Goal: Task Accomplishment & Management: Manage account settings

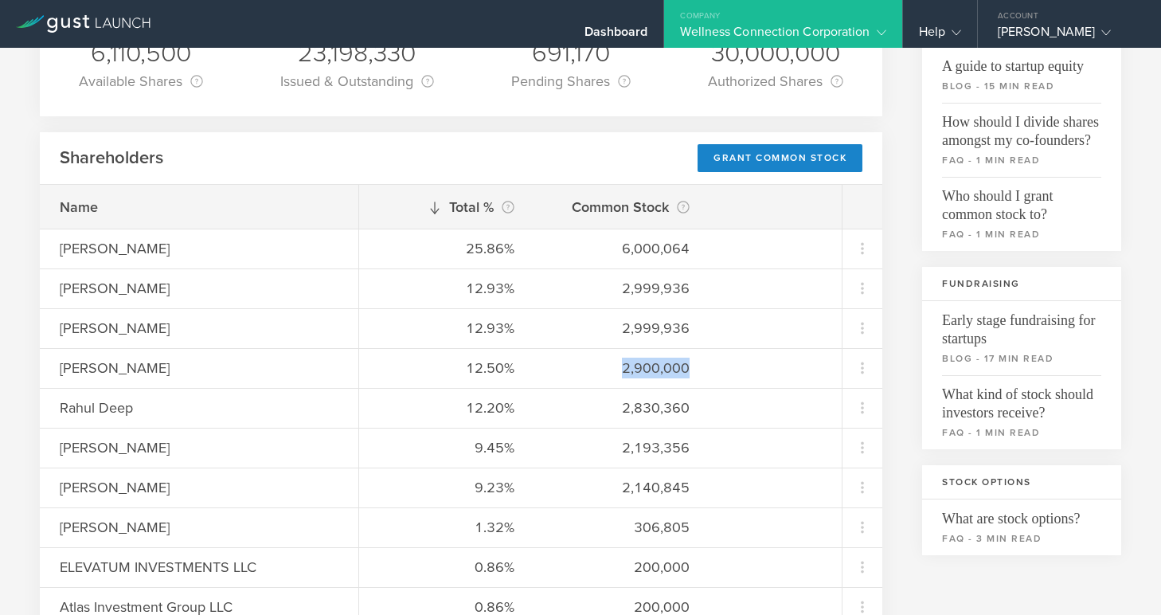
scroll to position [170, 0]
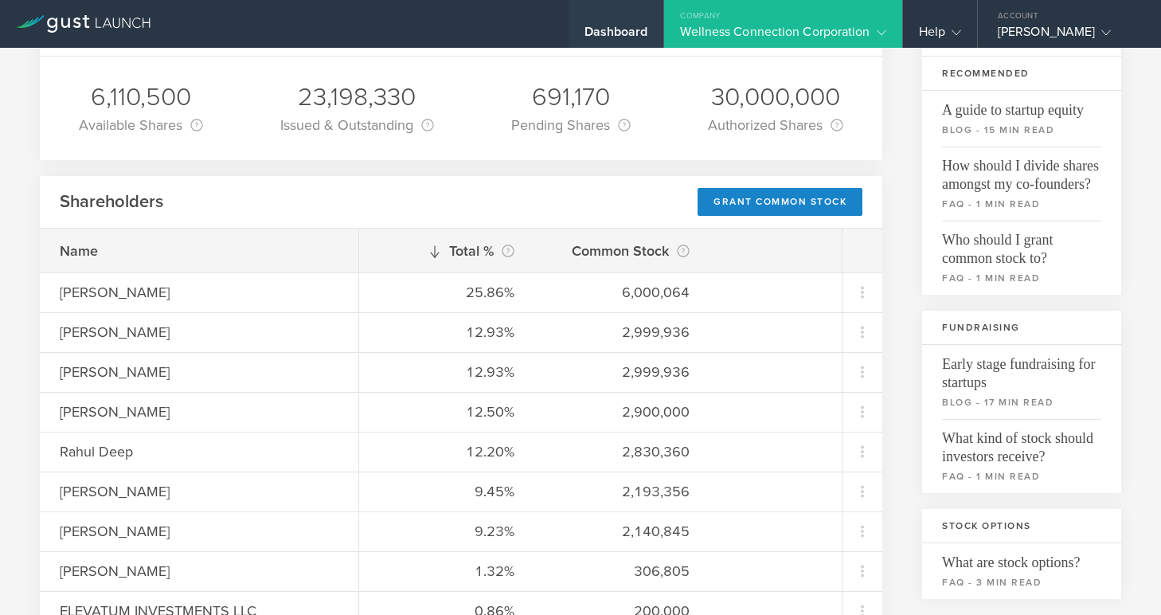
click at [611, 33] on div "Dashboard" at bounding box center [617, 36] width 64 height 24
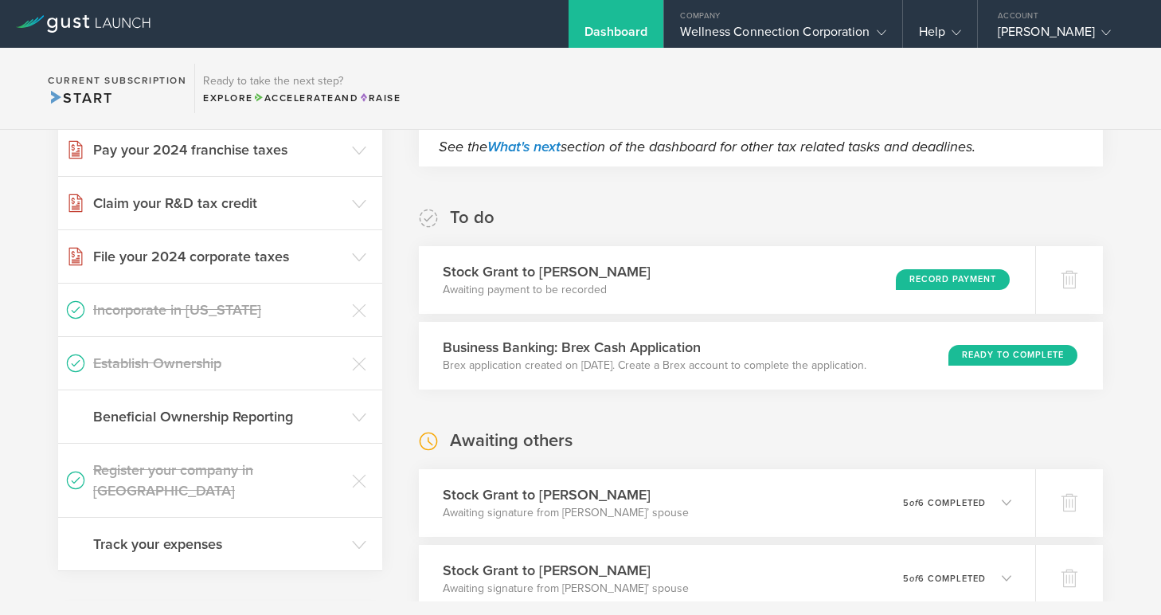
scroll to position [223, 0]
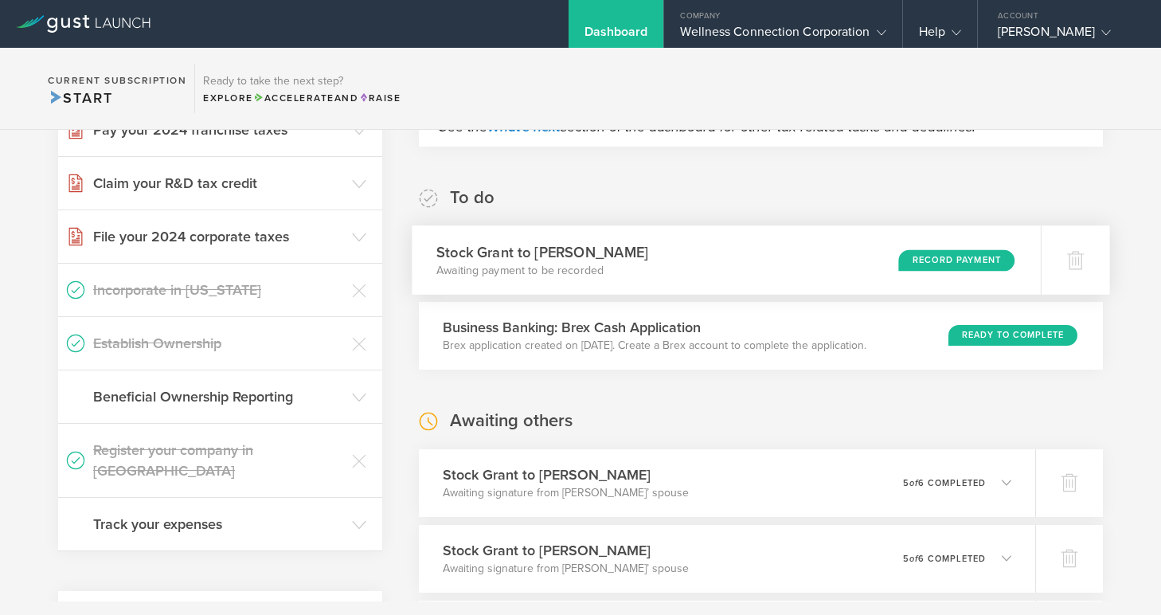
click at [919, 259] on div "Record Payment" at bounding box center [956, 260] width 116 height 22
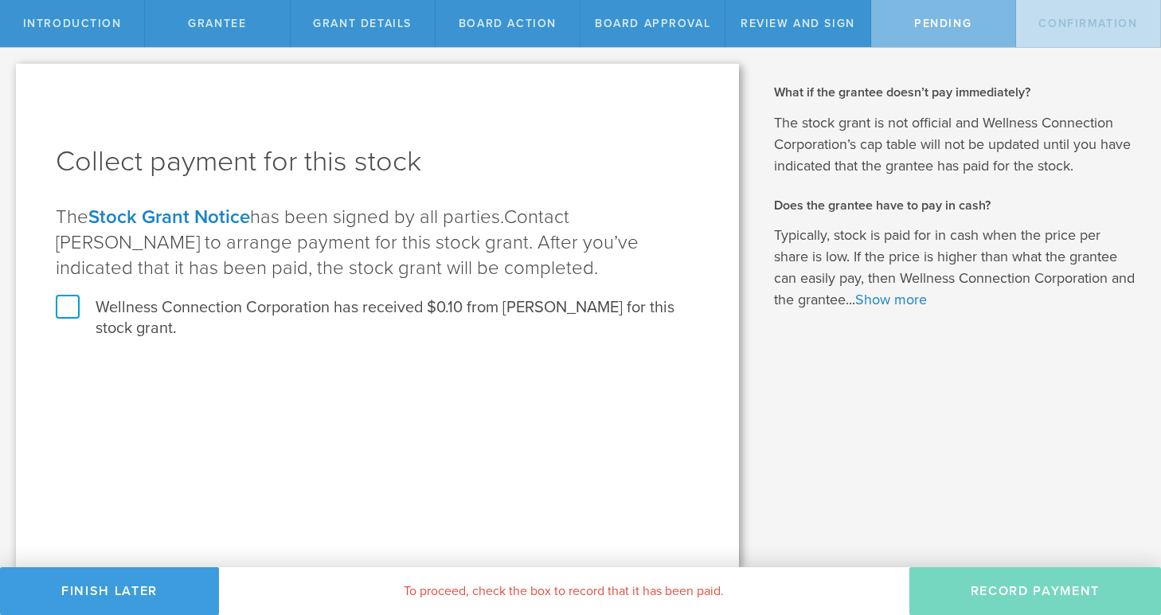
click at [62, 307] on label "Wellness Connection Corporation has received $0.10 from [PERSON_NAME] for this …" at bounding box center [378, 317] width 644 height 41
click at [0, 0] on input "Wellness Connection Corporation has received $0.10 from [PERSON_NAME] for this …" at bounding box center [0, 0] width 0 height 0
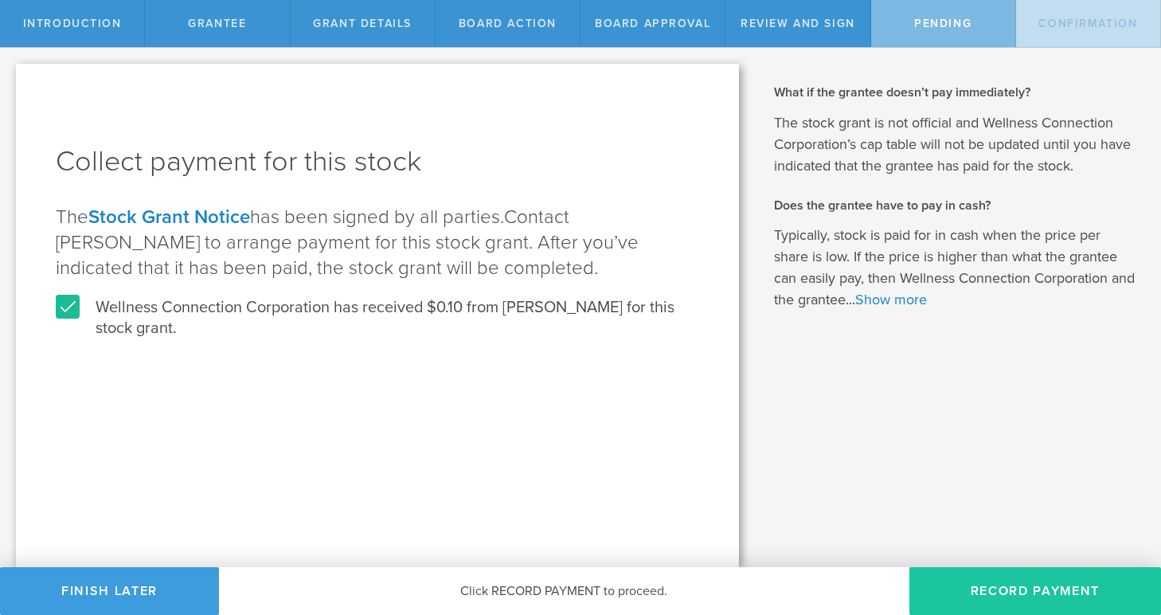
click at [1047, 589] on button "Record Payment" at bounding box center [1036, 591] width 252 height 48
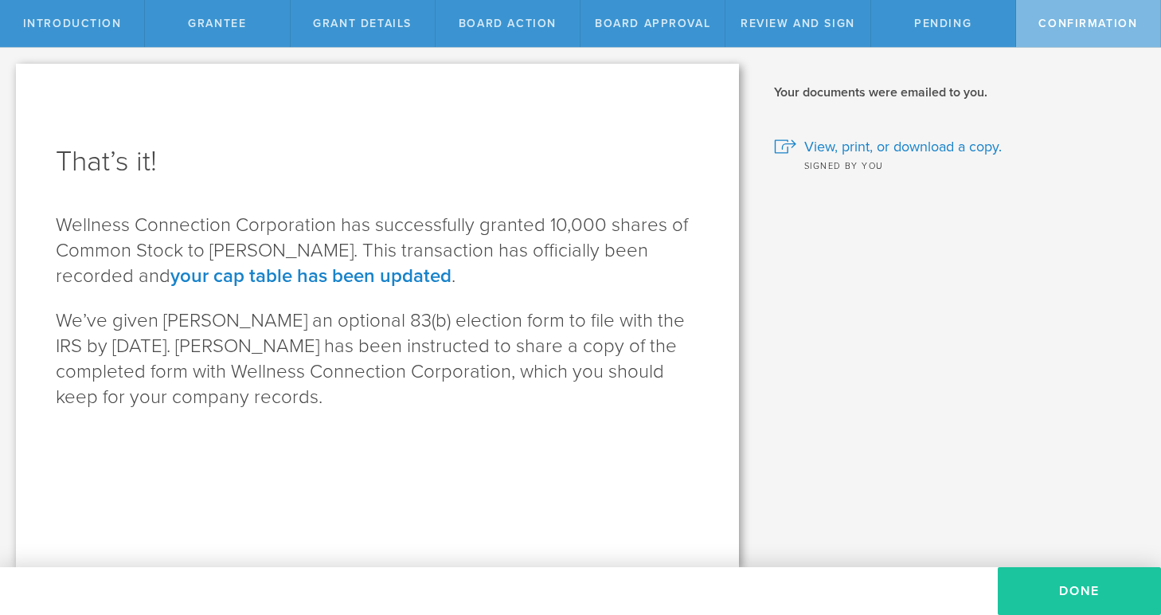
click at [1061, 596] on button "Done" at bounding box center [1079, 591] width 163 height 48
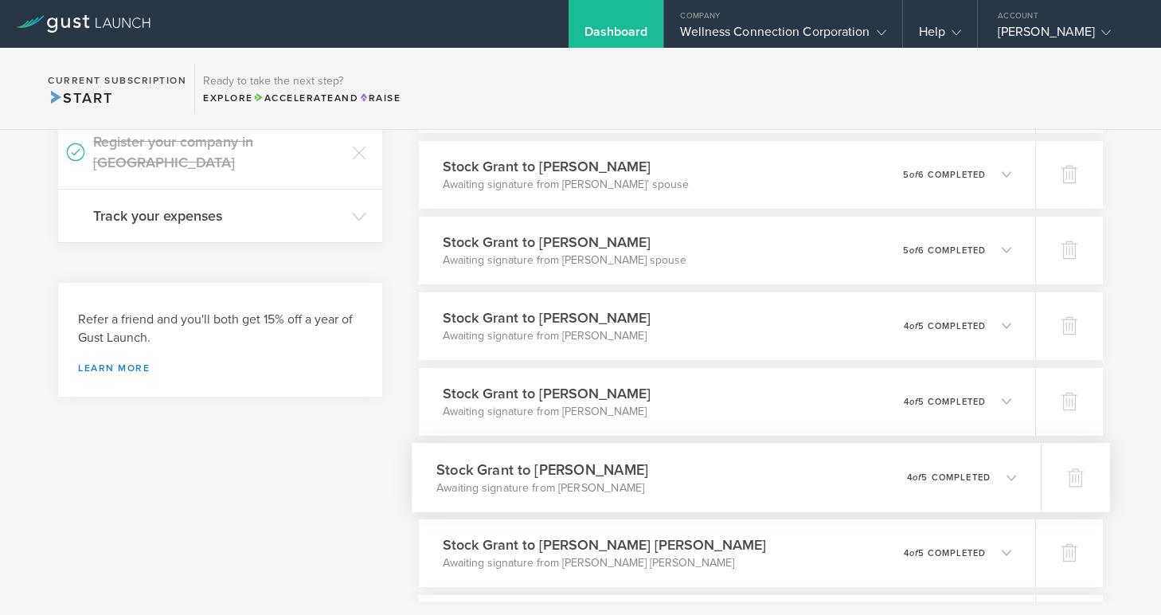
scroll to position [534, 0]
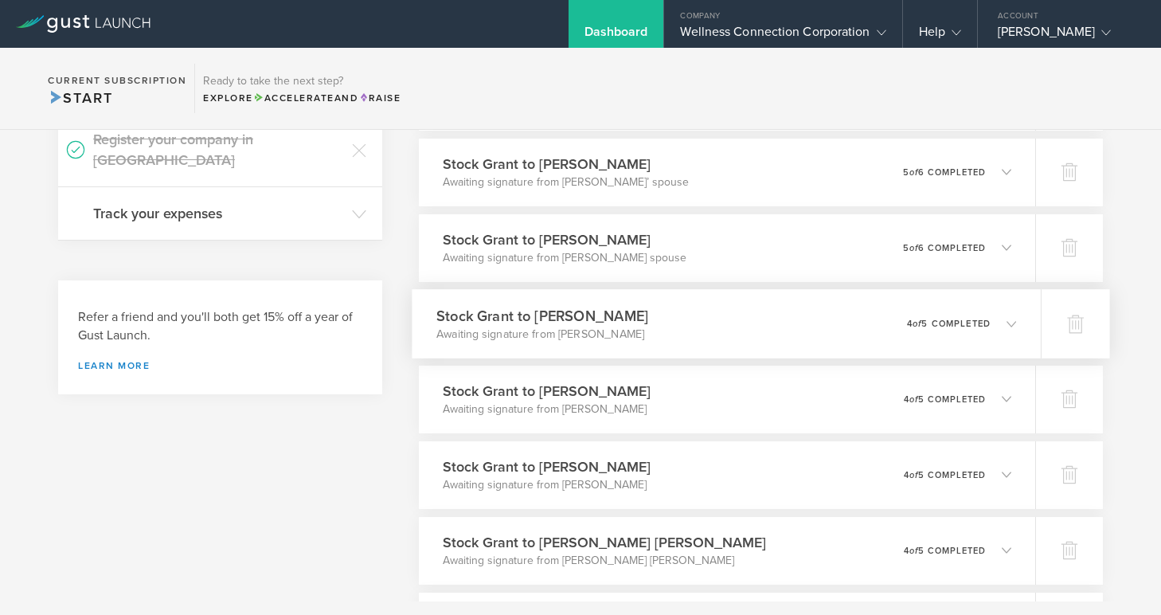
click at [596, 315] on h3 "Stock Grant to Daniele Longo" at bounding box center [542, 316] width 212 height 22
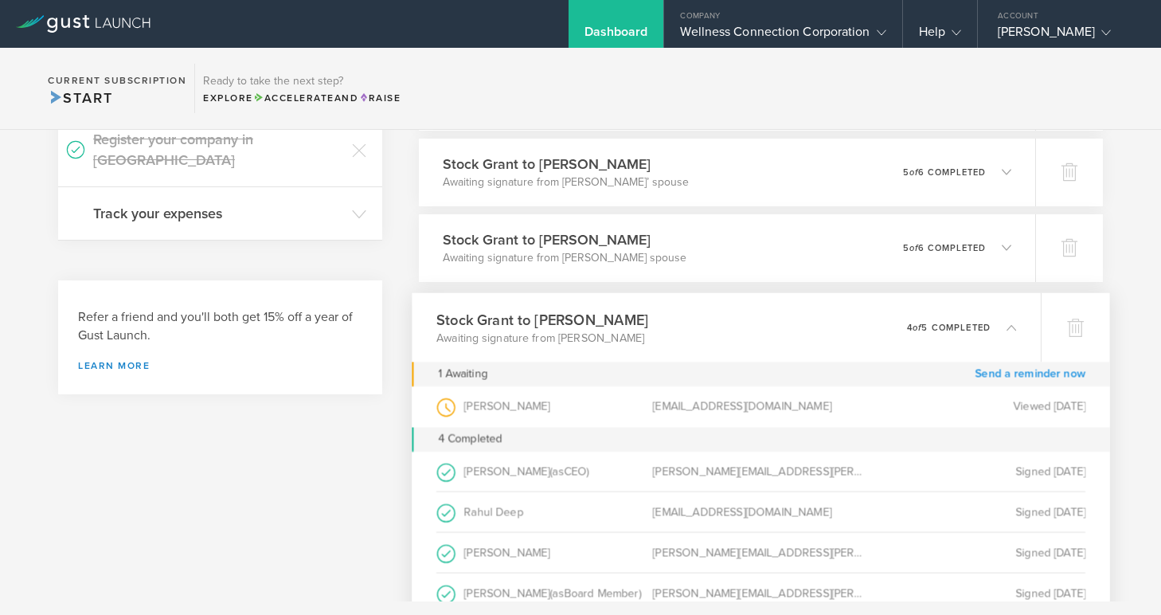
click at [1037, 374] on link "Send a reminder now" at bounding box center [1030, 374] width 111 height 25
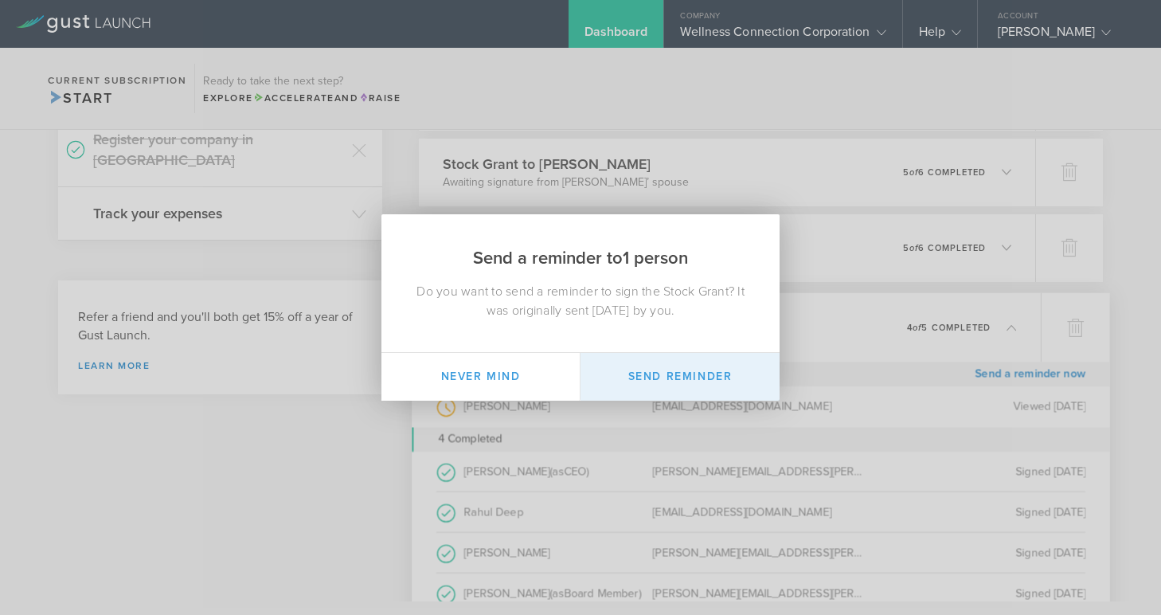
drag, startPoint x: 675, startPoint y: 380, endPoint x: 712, endPoint y: 370, distance: 38.8
click at [678, 378] on button "Send Reminder" at bounding box center [680, 377] width 199 height 48
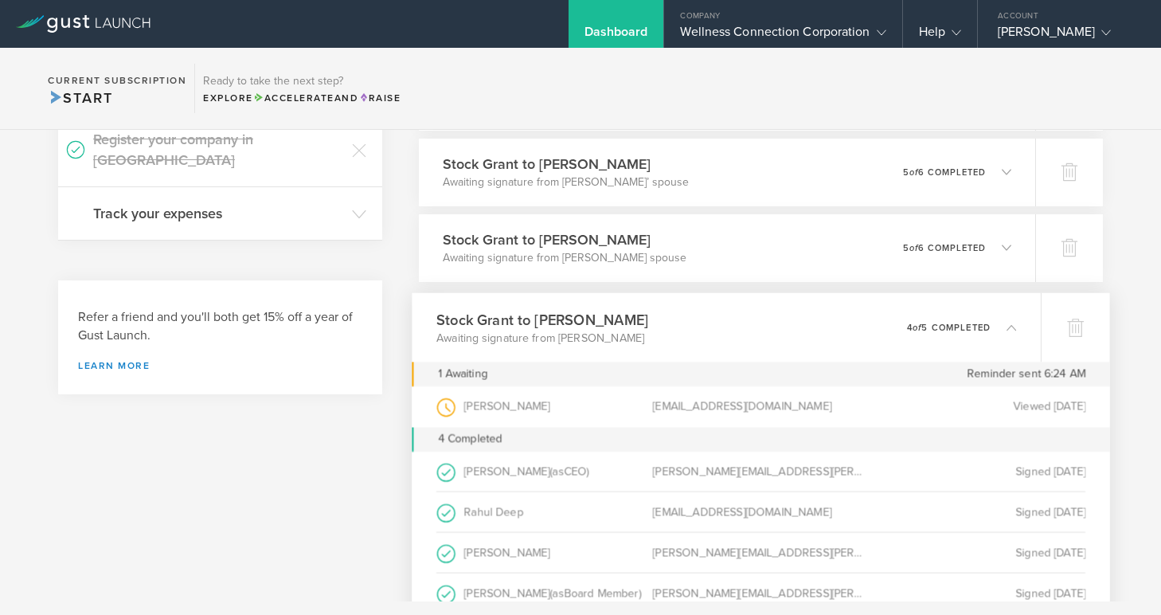
click at [1008, 331] on icon at bounding box center [1012, 327] width 10 height 10
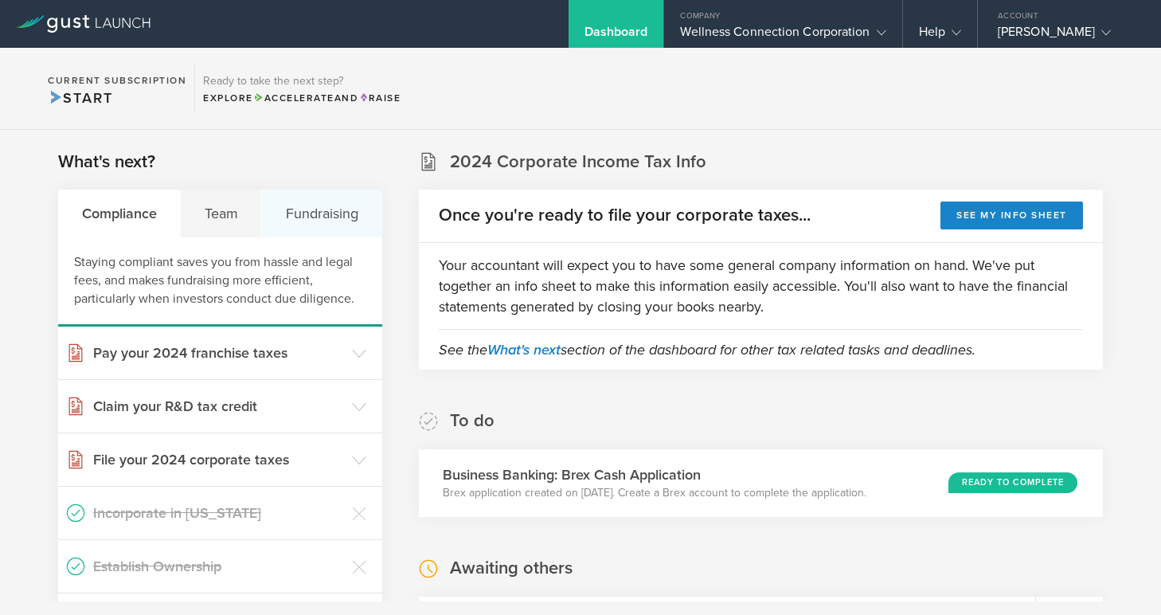
scroll to position [0, 0]
click at [721, 33] on div "Wellness Connection Corporation" at bounding box center [782, 36] width 205 height 24
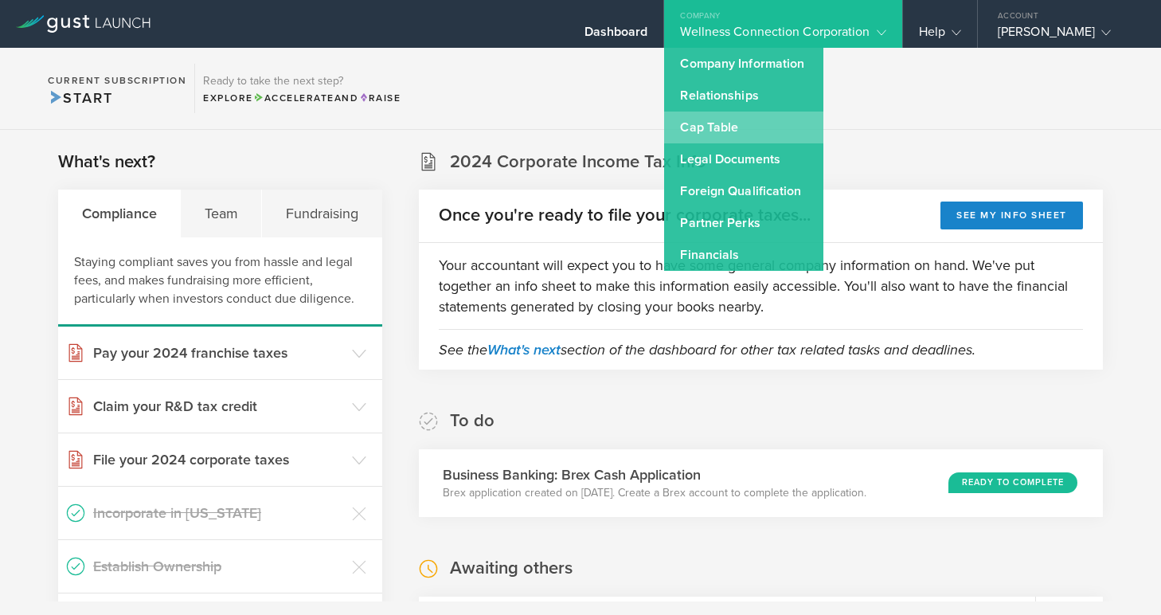
click at [699, 122] on link "Cap Table" at bounding box center [743, 128] width 159 height 32
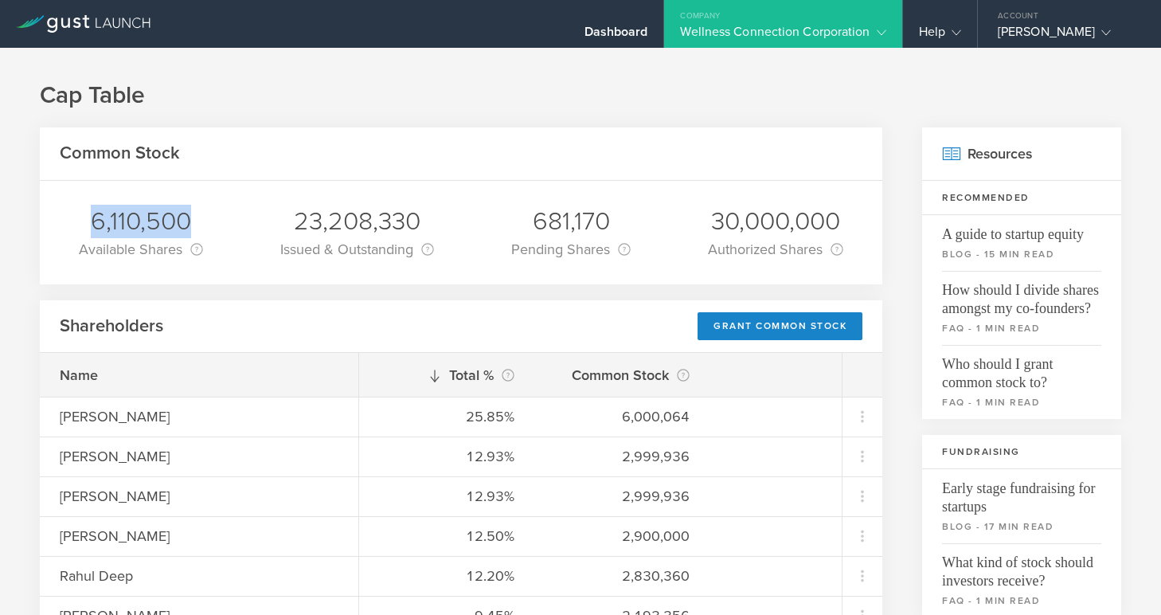
drag, startPoint x: 92, startPoint y: 219, endPoint x: 222, endPoint y: 224, distance: 130.7
click at [222, 224] on div "6,110,500 Available Shares This is the number of shares that the company has av…" at bounding box center [461, 233] width 843 height 104
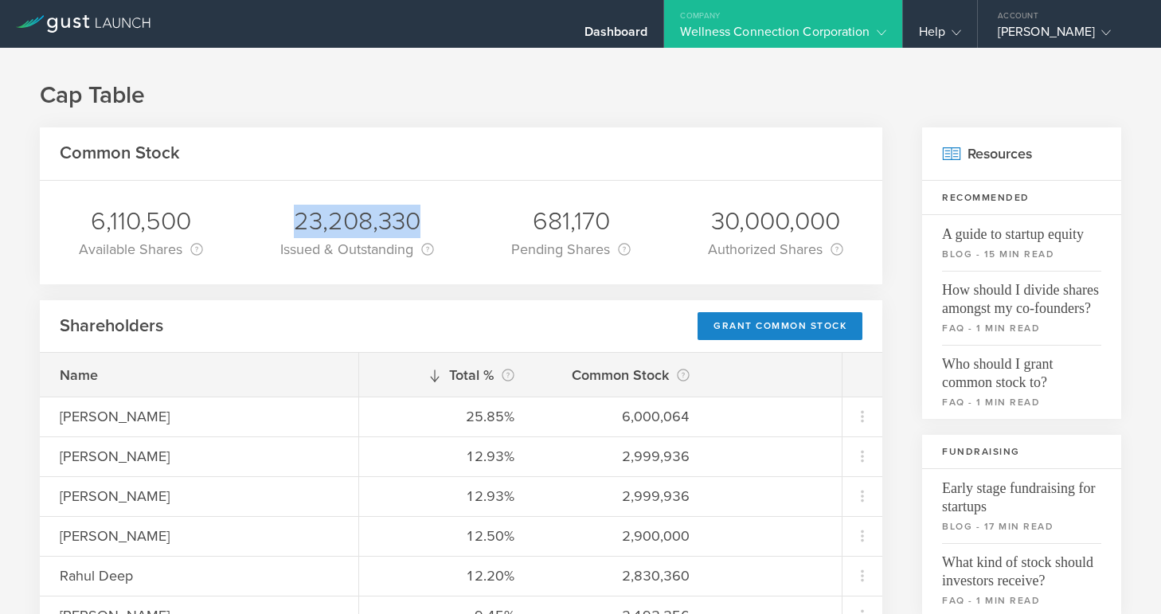
drag, startPoint x: 295, startPoint y: 219, endPoint x: 426, endPoint y: 225, distance: 131.6
click at [426, 225] on div "23,208,330" at bounding box center [357, 221] width 154 height 33
click at [544, 228] on div "681,170" at bounding box center [570, 221] width 119 height 33
drag, startPoint x: 534, startPoint y: 221, endPoint x: 627, endPoint y: 221, distance: 92.4
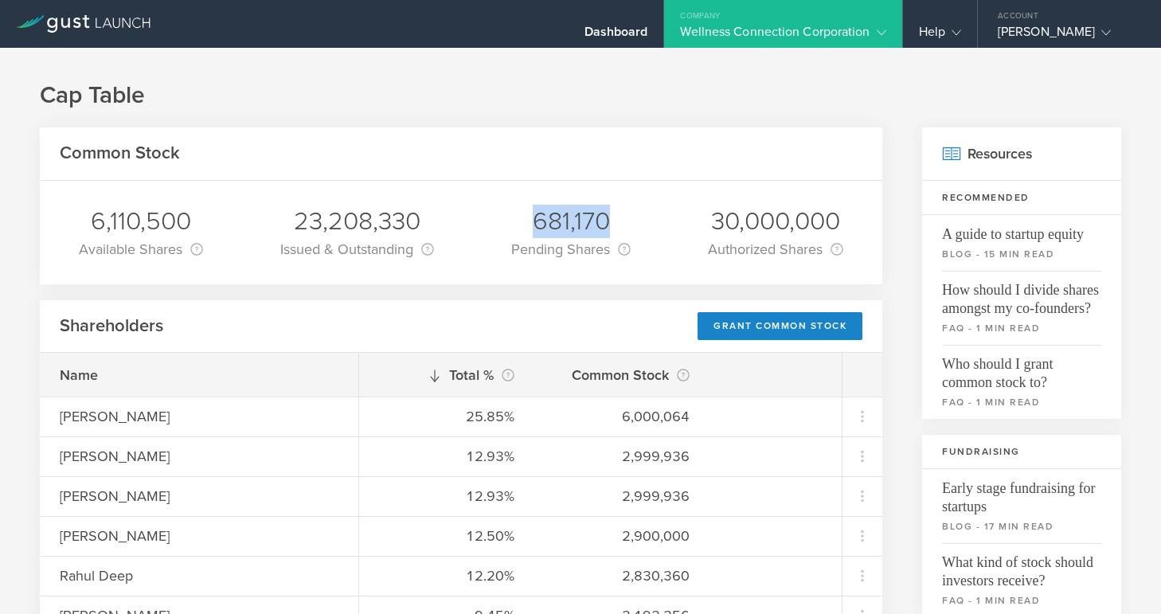
click at [627, 221] on div "681,170" at bounding box center [570, 221] width 119 height 33
click at [604, 222] on div "681,170" at bounding box center [570, 221] width 119 height 33
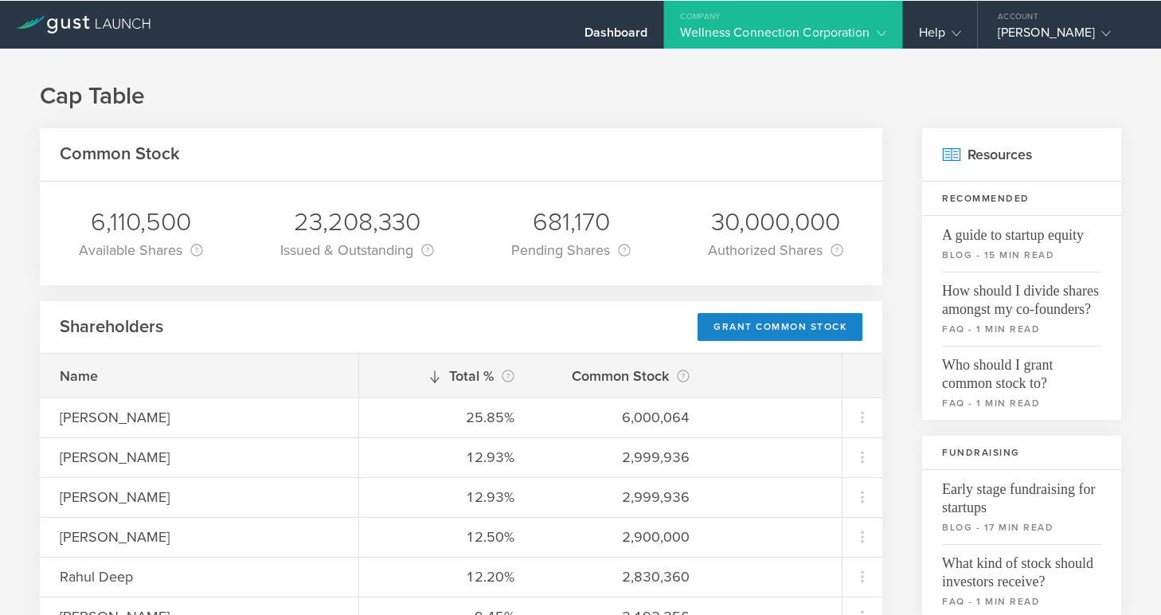
scroll to position [18, 0]
